Goal: Task Accomplishment & Management: Manage account settings

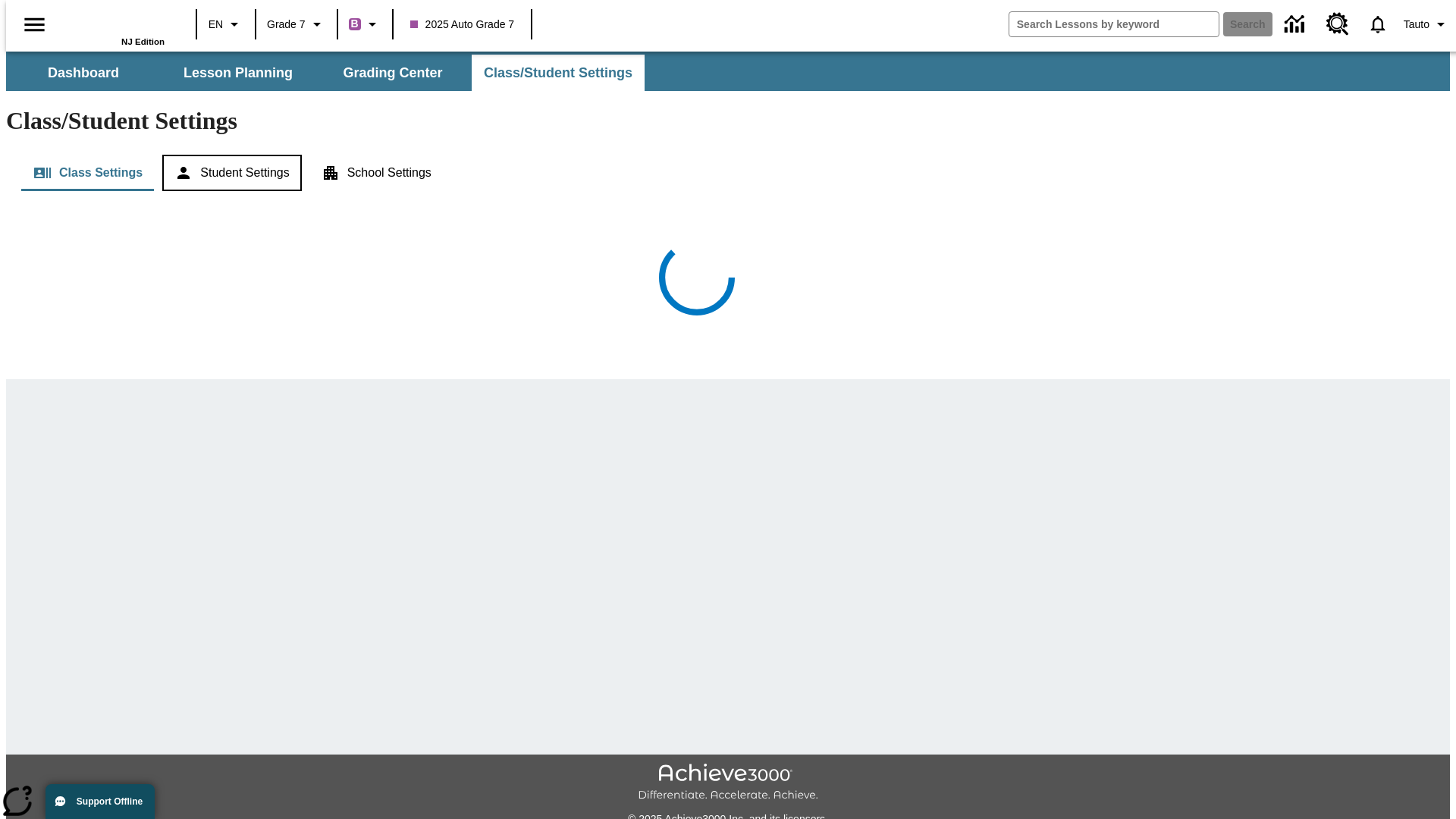
click at [227, 155] on button "Student Settings" at bounding box center [232, 173] width 139 height 36
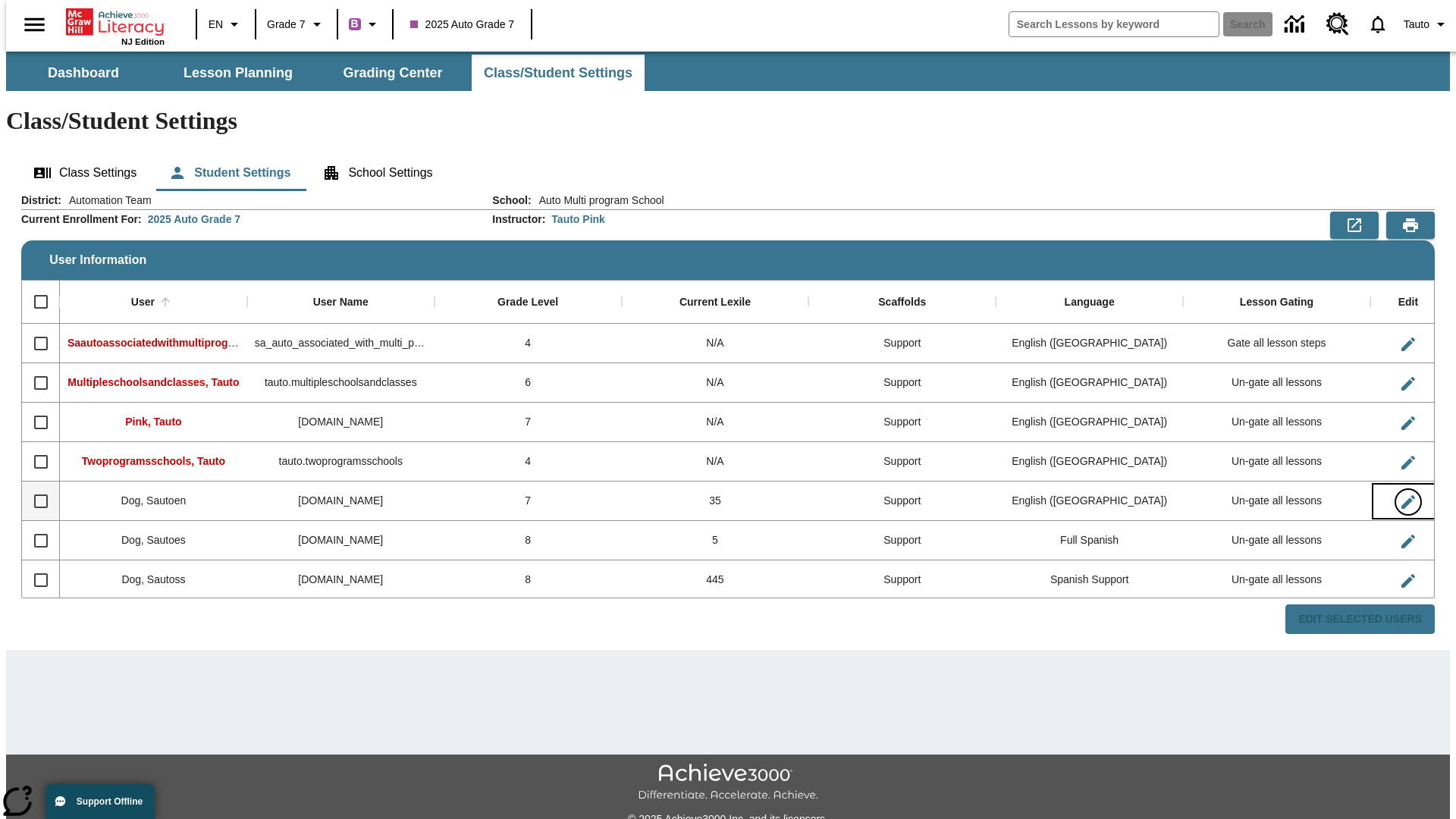
click at [1401, 495] on icon "Edit User" at bounding box center [1407, 502] width 14 height 14
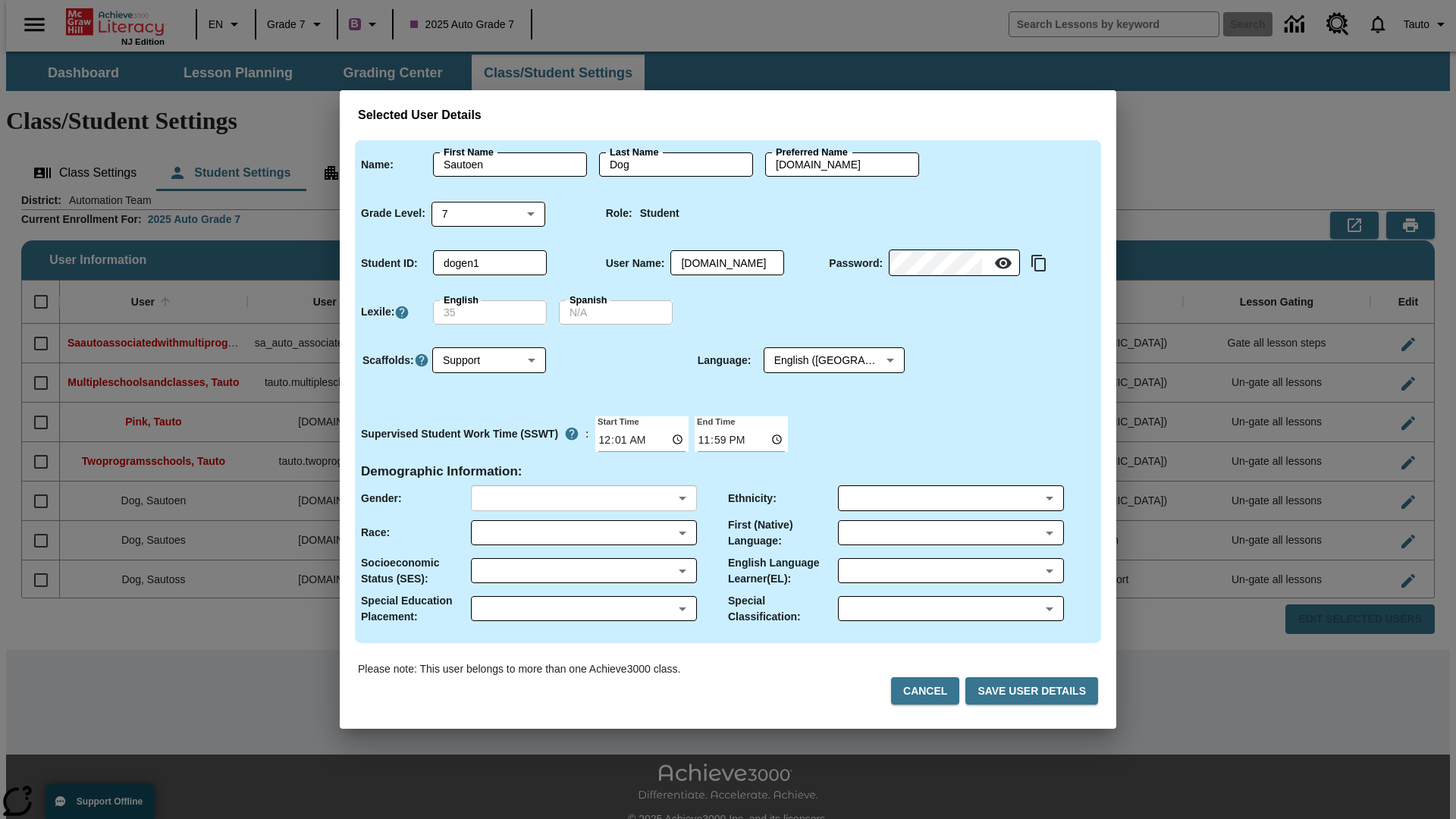
click at [583, 498] on body "Skip to main content NJ Edition EN Grade 7 B 2025 Auto Grade 7 Search 0 Tauto D…" at bounding box center [728, 452] width 1443 height 801
click at [583, 532] on body "Skip to main content NJ Edition EN Grade 7 B 2025 Auto Grade 7 Search 0 Tauto D…" at bounding box center [728, 452] width 1443 height 801
click at [583, 570] on body "Skip to main content NJ Edition EN Grade 7 B 2025 Auto Grade 7 Search 0 Tauto D…" at bounding box center [728, 452] width 1443 height 801
click at [583, 608] on body "Skip to main content NJ Edition EN Grade 7 B 2025 Auto Grade 7 Search 0 Tauto D…" at bounding box center [728, 452] width 1443 height 801
click at [950, 498] on body "Skip to main content NJ Edition EN Grade 7 B 2025 Auto Grade 7 Search 0 Tauto D…" at bounding box center [728, 452] width 1443 height 801
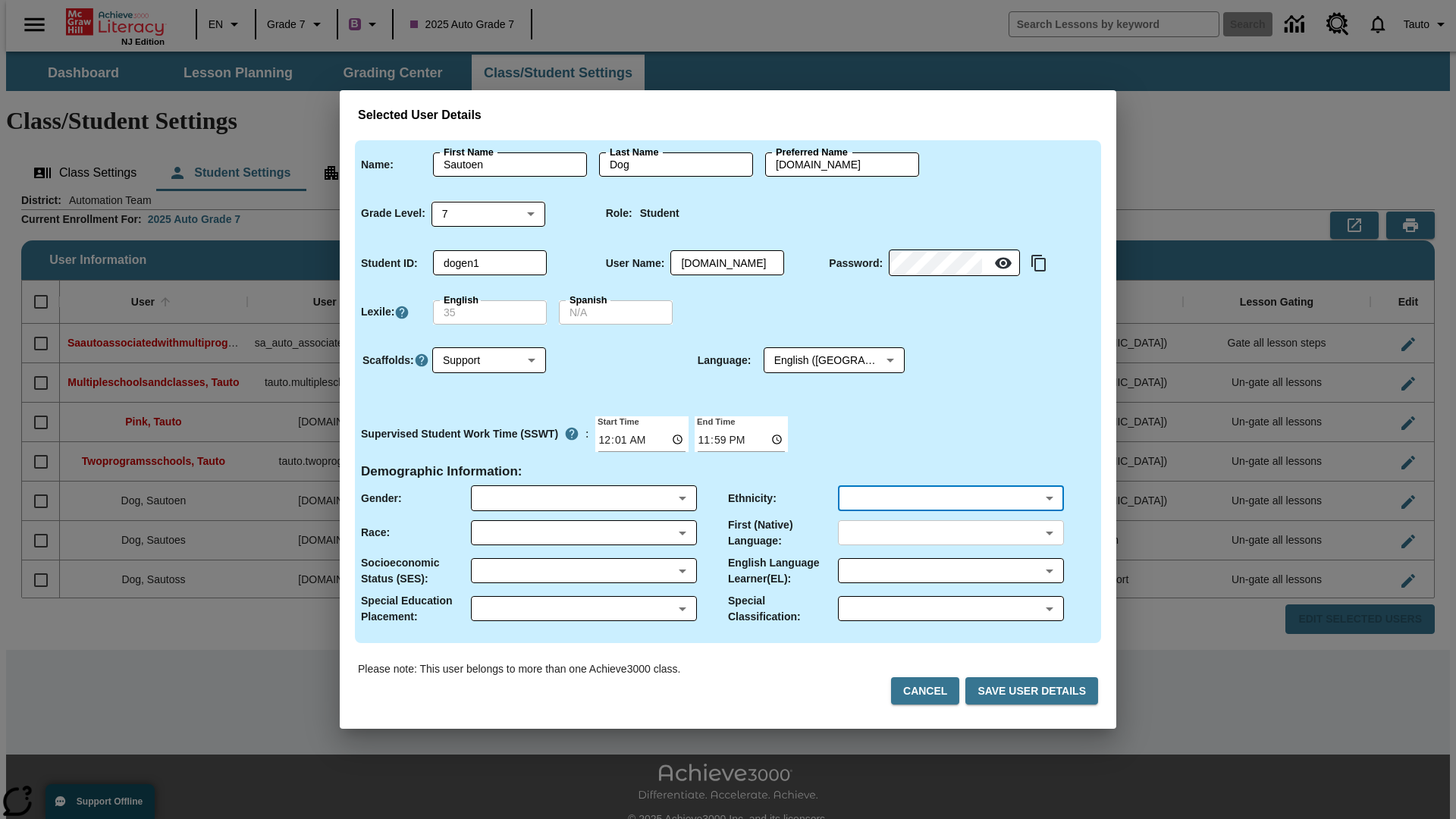
click at [950, 532] on body "Skip to main content NJ Edition EN Grade 7 B 2025 Auto Grade 7 Search 0 Tauto D…" at bounding box center [728, 452] width 1443 height 801
click at [950, 570] on body "Skip to main content NJ Edition EN Grade 7 B 2025 Auto Grade 7 Search 0 Tauto D…" at bounding box center [728, 452] width 1443 height 801
click at [950, 608] on body "Skip to main content NJ Edition EN Grade 7 B 2025 Auto Grade 7 Search 0 Tauto D…" at bounding box center [728, 452] width 1443 height 801
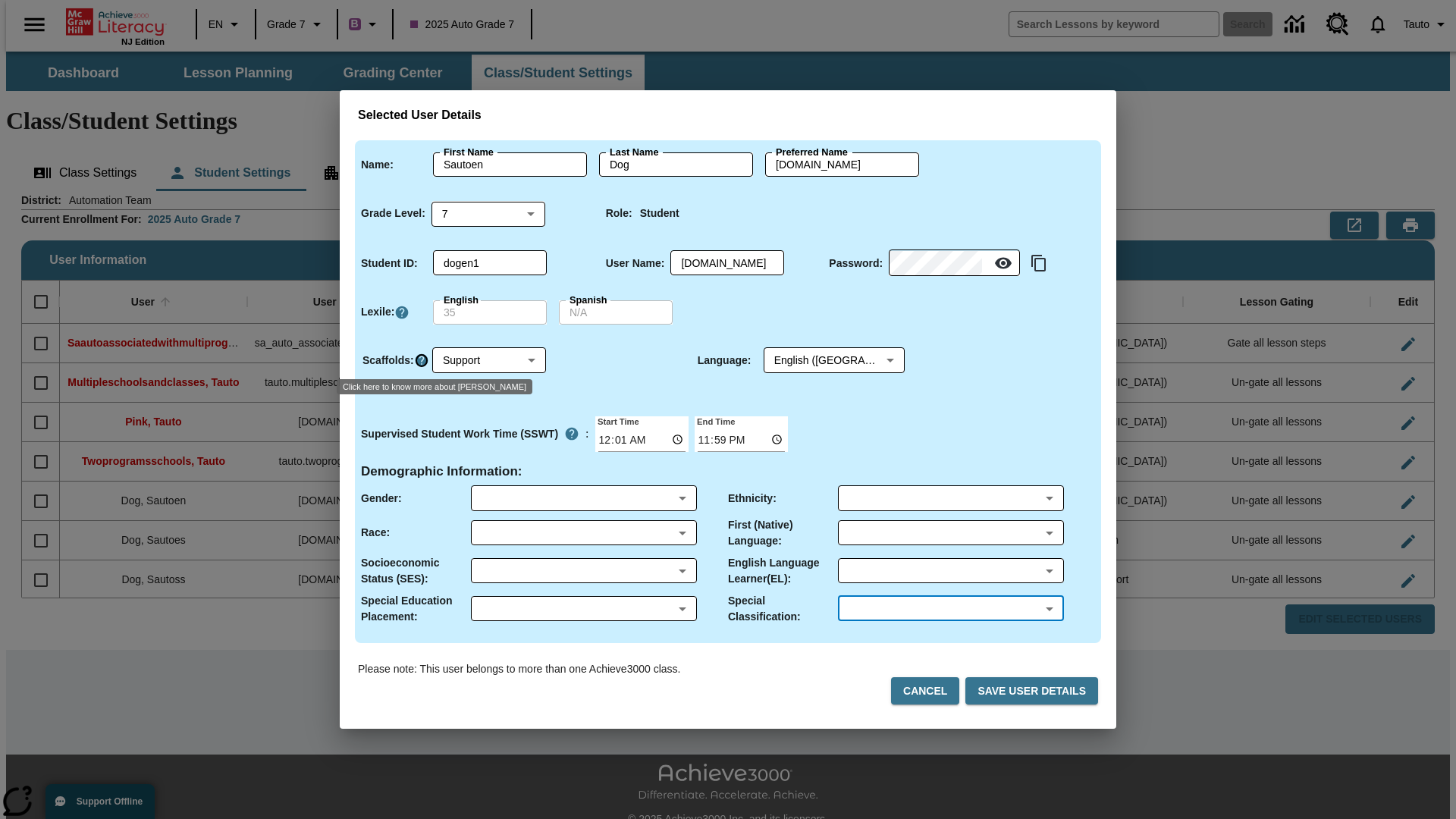
click at [420, 360] on icon "Click here to know more about Scaffolds" at bounding box center [421, 360] width 15 height 15
